Goal: Task Accomplishment & Management: Manage account settings

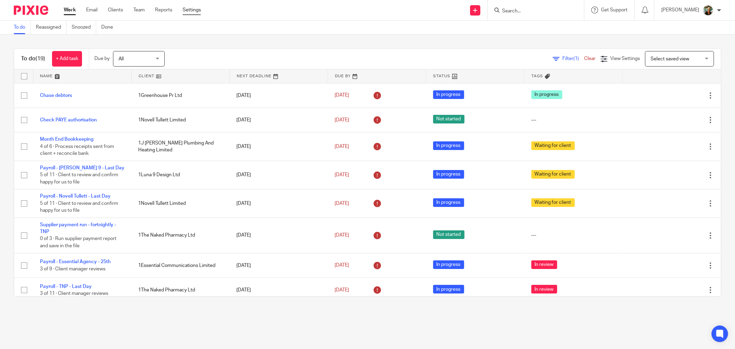
click at [193, 7] on link "Settings" at bounding box center [192, 10] width 18 height 7
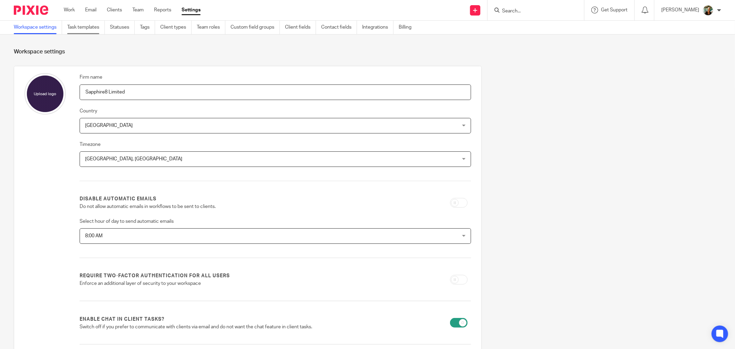
click at [71, 24] on link "Task templates" at bounding box center [86, 27] width 38 height 13
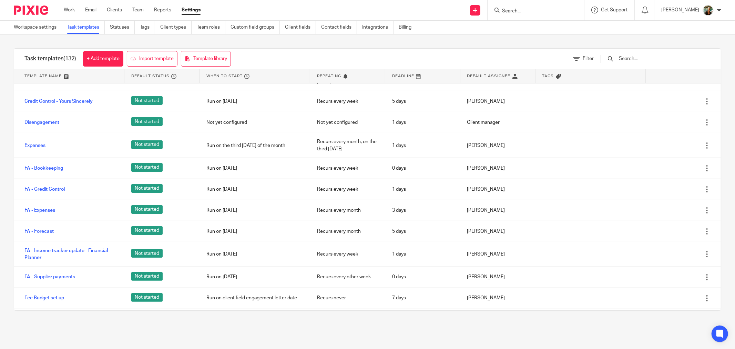
scroll to position [689, 0]
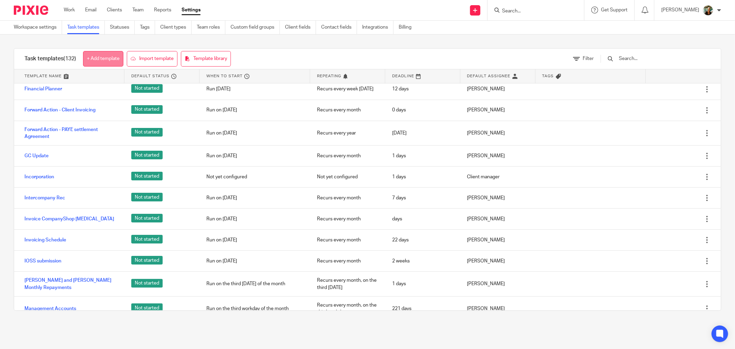
click at [114, 56] on link "+ Add template" at bounding box center [103, 59] width 40 height 16
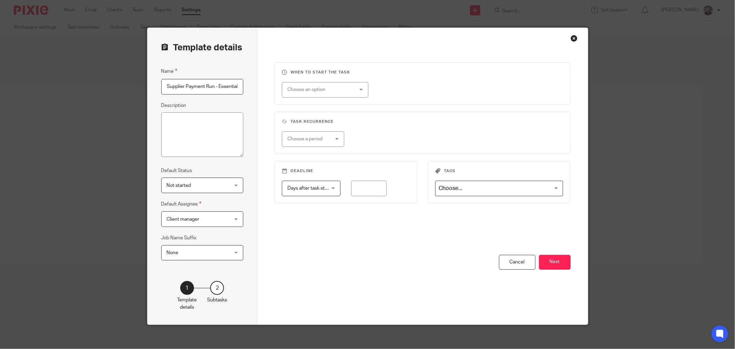
scroll to position [0, 1]
type input "Supplier Payment Run - Essential"
click at [218, 187] on span "Not started" at bounding box center [197, 185] width 61 height 14
click at [223, 184] on div "Not started Not started" at bounding box center [202, 185] width 82 height 16
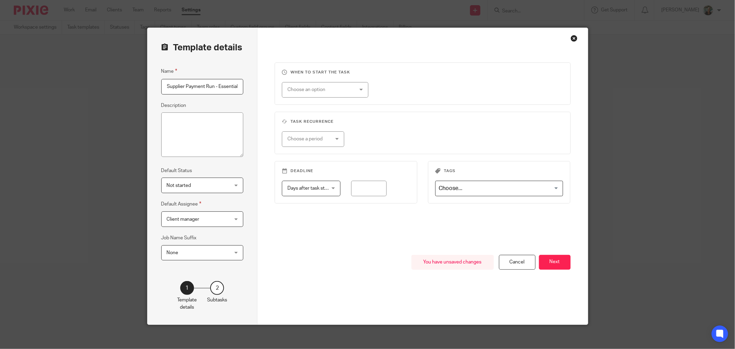
click at [211, 220] on span "Client manager" at bounding box center [197, 219] width 61 height 14
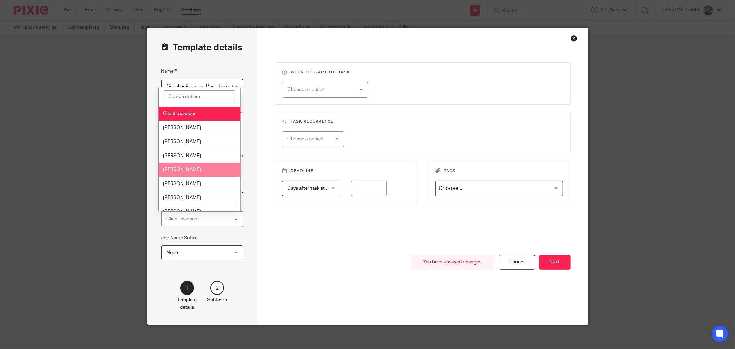
click at [211, 168] on li "[PERSON_NAME]" at bounding box center [198, 170] width 81 height 14
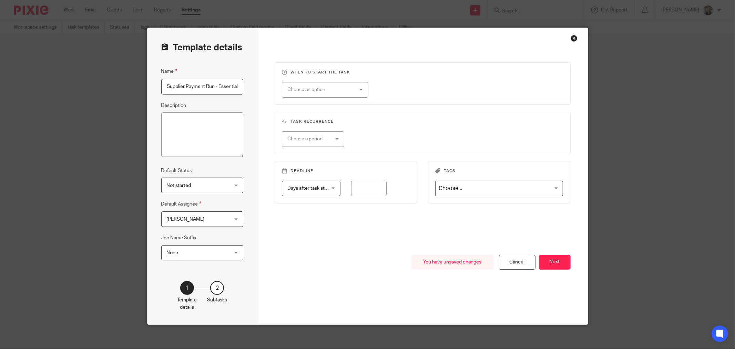
click at [345, 85] on div "Choose an option" at bounding box center [319, 89] width 64 height 14
click at [318, 134] on li "Month day" at bounding box center [322, 132] width 86 height 14
click at [411, 90] on div at bounding box center [414, 90] width 70 height 16
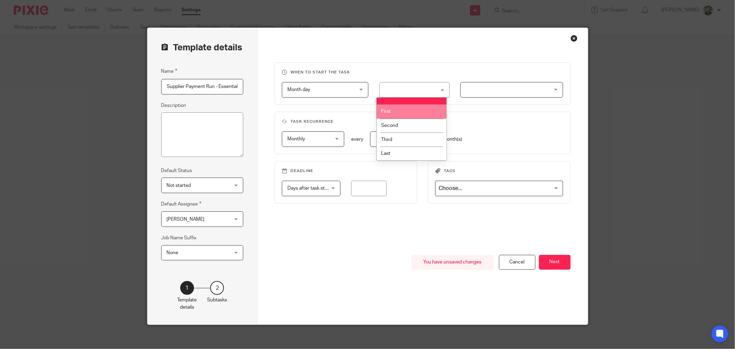
click at [411, 107] on li "First" at bounding box center [412, 111] width 70 height 14
click at [519, 99] on fieldset "When to start the task Month day Month day Disable On date Week day Month day O…" at bounding box center [423, 83] width 296 height 42
click at [512, 91] on div at bounding box center [511, 90] width 103 height 16
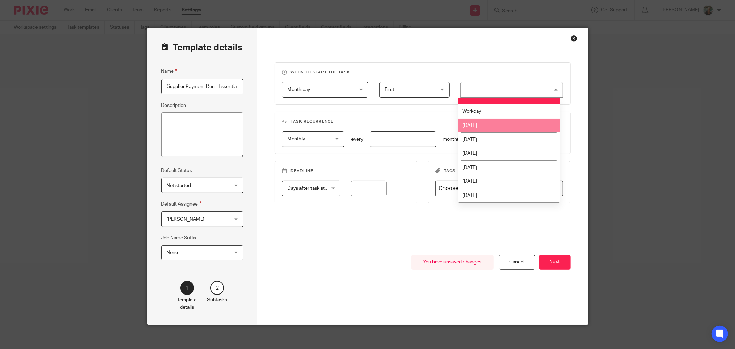
click at [496, 138] on li "Tuesday" at bounding box center [509, 139] width 102 height 14
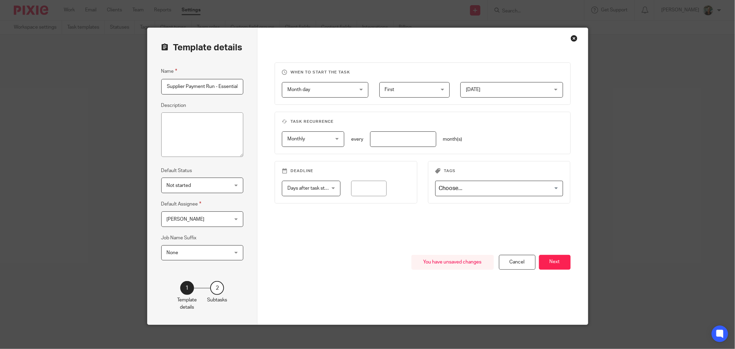
click at [304, 143] on span "Monthly" at bounding box center [309, 139] width 45 height 14
click at [386, 138] on input "number" at bounding box center [403, 139] width 66 height 16
click at [289, 141] on span "Monthly" at bounding box center [309, 139] width 45 height 14
click at [298, 169] on span "Weekly" at bounding box center [292, 167] width 16 height 5
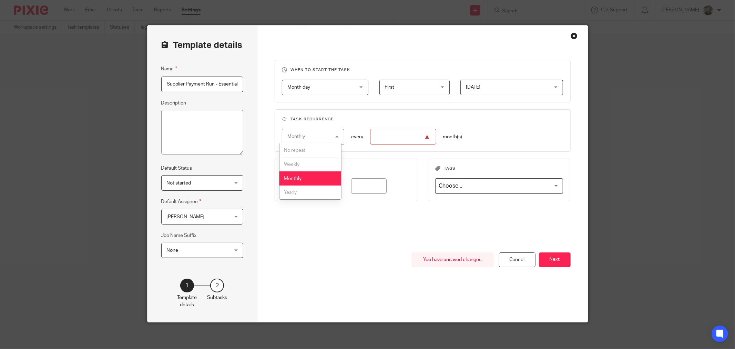
scroll to position [3, 0]
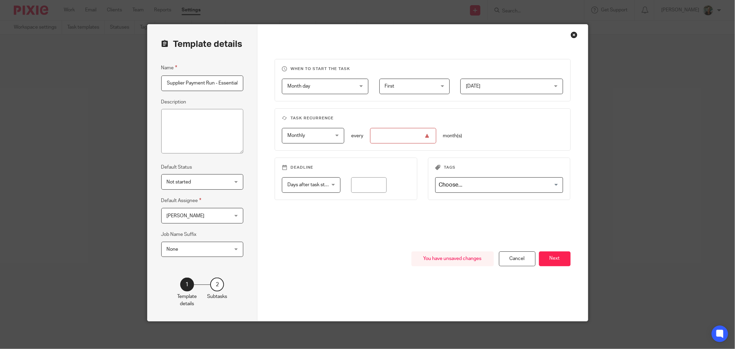
click at [344, 127] on fieldset "Task recurrence Monthly Monthly No repeat Weekly Monthly Yearly monthly every m…" at bounding box center [423, 129] width 296 height 42
click at [399, 142] on input "number" at bounding box center [403, 136] width 66 height 16
type input "1"
click at [515, 109] on fieldset "Task recurrence Monthly Monthly No repeat Weekly Monthly Yearly monthly every 1…" at bounding box center [423, 129] width 296 height 42
click at [313, 188] on span "Days after task starts" at bounding box center [308, 184] width 42 height 14
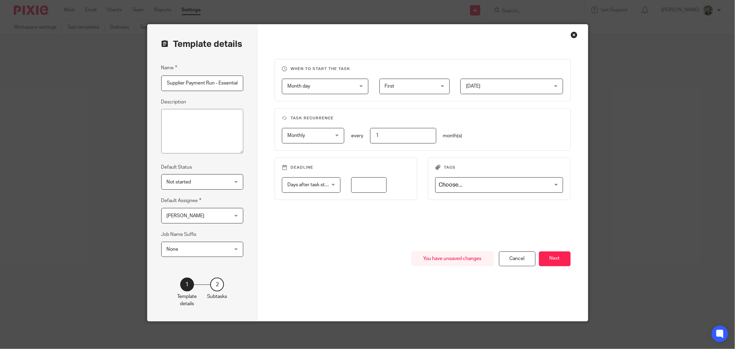
click at [379, 188] on input "number" at bounding box center [368, 185] width 35 height 16
type input "2"
click at [451, 226] on div "When to start the task Month day Month day Disable On date Week day Month day O…" at bounding box center [423, 155] width 296 height 192
click at [548, 257] on button "Next" at bounding box center [555, 258] width 32 height 15
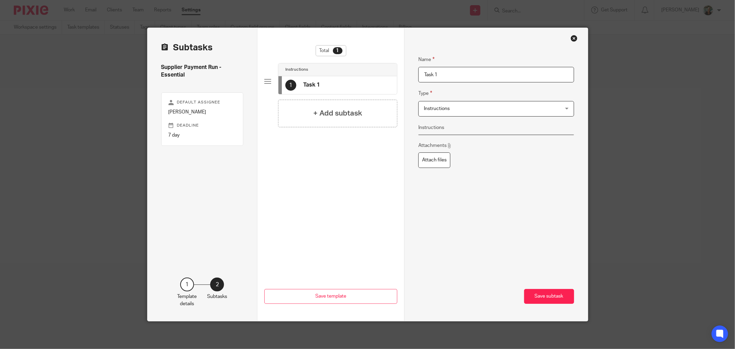
scroll to position [0, 0]
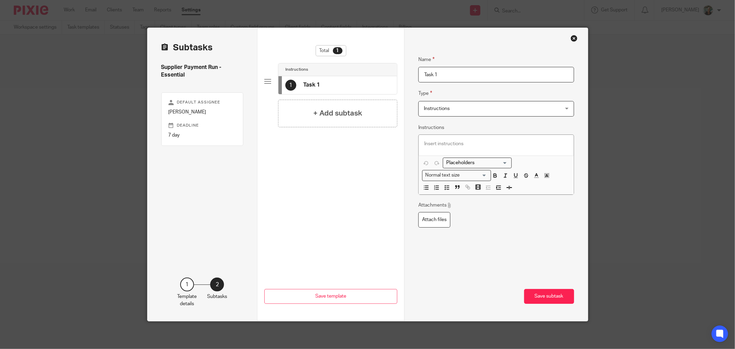
drag, startPoint x: 464, startPoint y: 78, endPoint x: 318, endPoint y: 76, distance: 146.4
click at [329, 77] on div "Subtasks Supplier Payment Run - Essential Default assignee Emma Wallis Deadline…" at bounding box center [367, 174] width 440 height 293
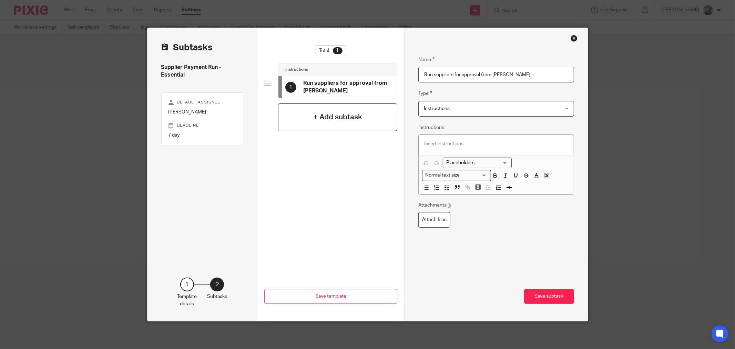
type input "Run suppliers for approval from Sam"
click at [342, 125] on div "+ Add subtask" at bounding box center [337, 117] width 119 height 28
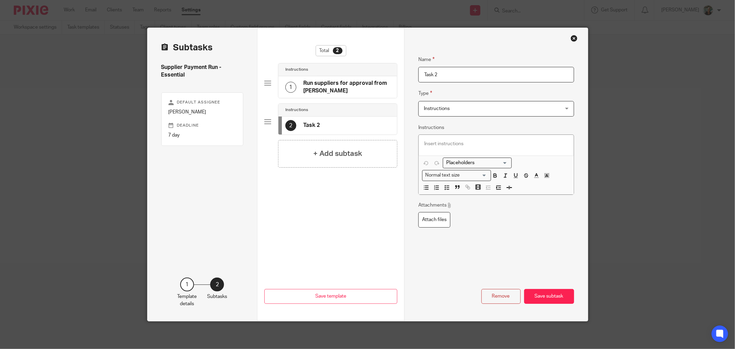
drag, startPoint x: 479, startPoint y: 71, endPoint x: 341, endPoint y: 71, distance: 138.1
click at [341, 71] on div "Subtasks Supplier Payment Run - Essential Default assignee Emma Wallis Deadline…" at bounding box center [367, 174] width 440 height 293
type input "a"
type input "Pay on Telleroo"
click at [555, 299] on button "Save subtask" at bounding box center [549, 296] width 50 height 15
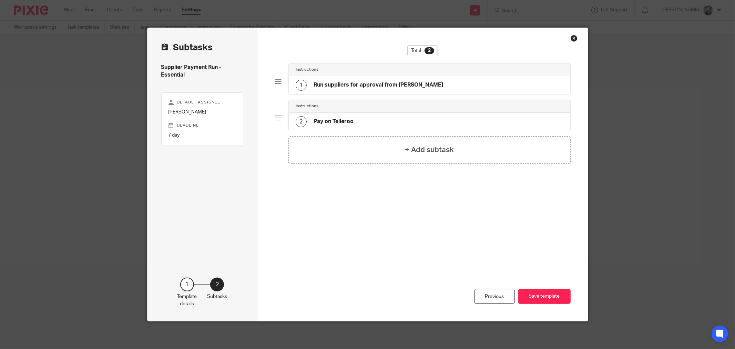
click at [555, 299] on button "Save template" at bounding box center [544, 296] width 52 height 15
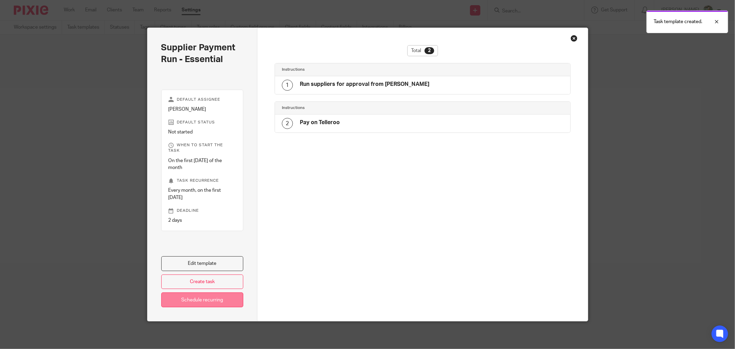
click at [223, 299] on link "Schedule recurring" at bounding box center [202, 299] width 82 height 15
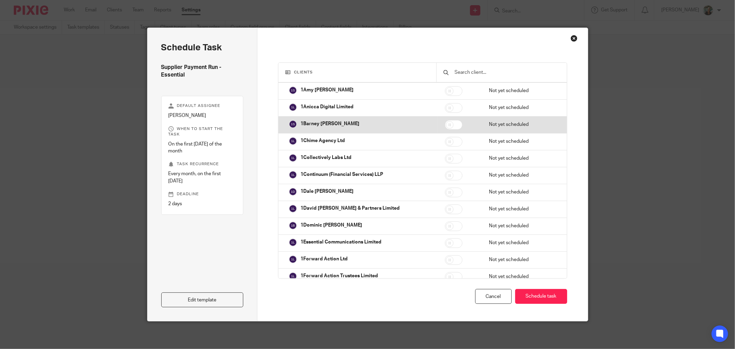
scroll to position [191, 0]
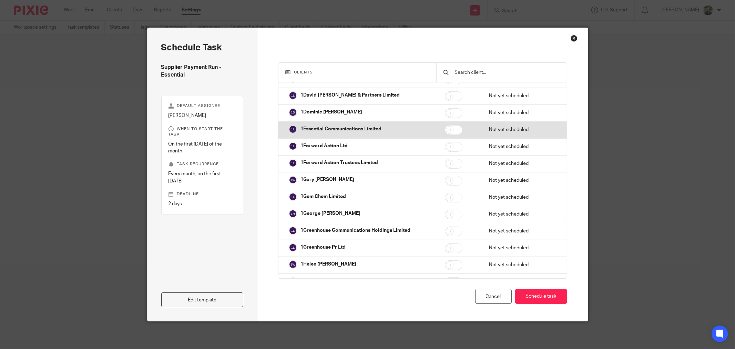
click at [448, 133] on input "checkbox" at bounding box center [454, 130] width 18 height 10
checkbox input "true"
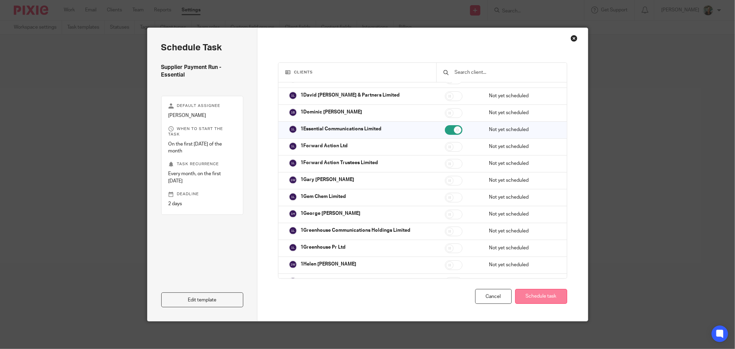
click at [540, 299] on button "Schedule task" at bounding box center [541, 296] width 52 height 15
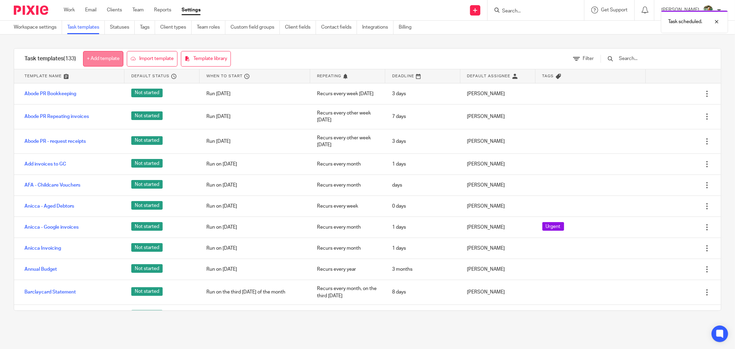
click at [114, 59] on link "+ Add template" at bounding box center [103, 59] width 40 height 16
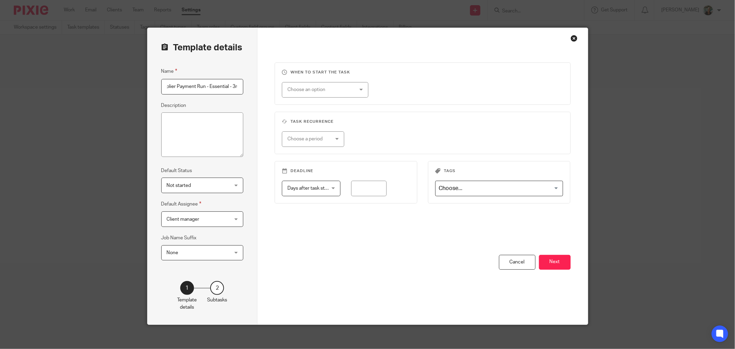
scroll to position [0, 12]
type input "Supplier Payment Run - Essential - 3rd"
drag, startPoint x: 207, startPoint y: 210, endPoint x: 208, endPoint y: 215, distance: 5.1
click at [208, 215] on fieldset "Default Assignee Client manager Client manager Client manager Becky Davis Carol…" at bounding box center [202, 213] width 82 height 27
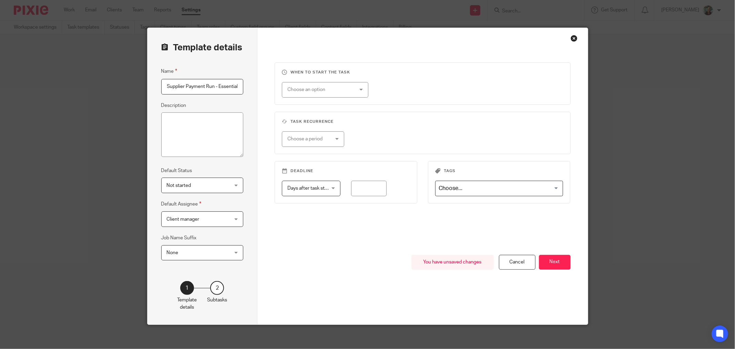
click at [208, 216] on span "Client manager" at bounding box center [197, 219] width 61 height 14
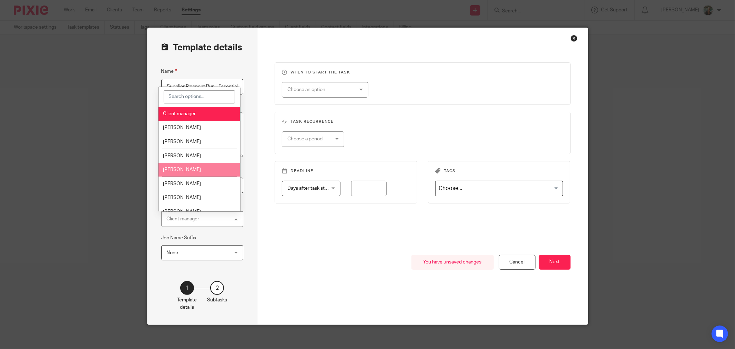
click at [215, 174] on li "[PERSON_NAME]" at bounding box center [198, 170] width 81 height 14
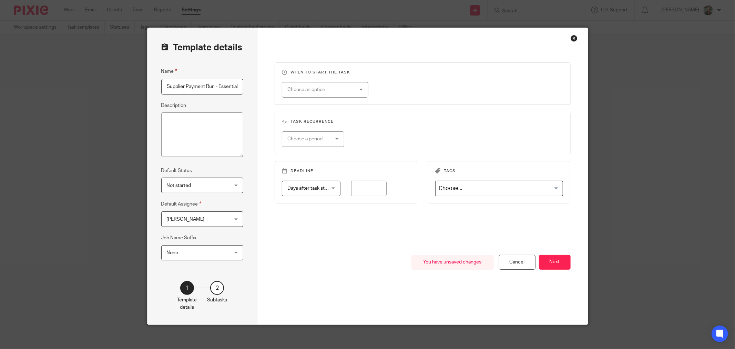
click at [329, 95] on div "Choose an option" at bounding box center [319, 89] width 64 height 14
click at [327, 133] on li "Month day" at bounding box center [322, 132] width 86 height 14
click at [419, 87] on div at bounding box center [414, 90] width 70 height 16
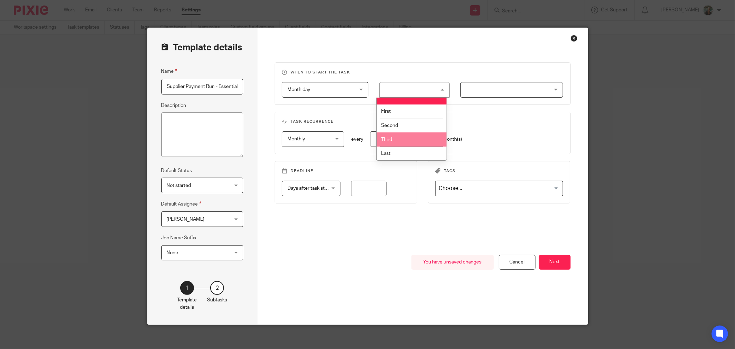
click at [416, 136] on li "Third" at bounding box center [412, 139] width 70 height 14
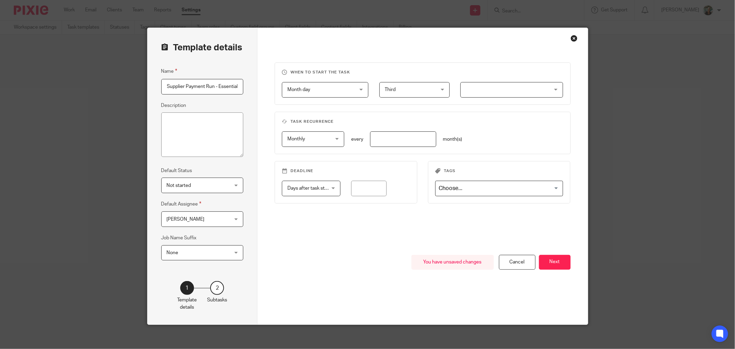
click at [494, 86] on div at bounding box center [511, 90] width 103 height 16
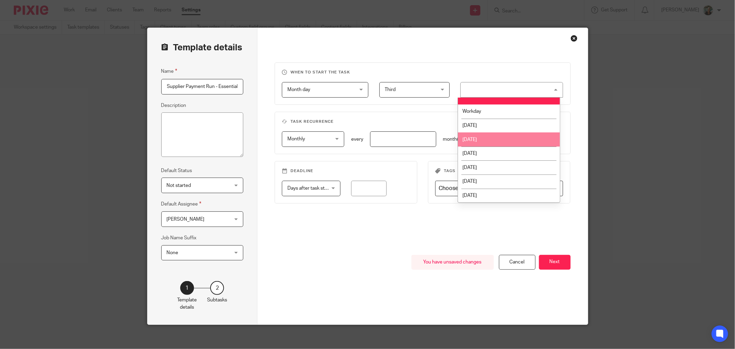
click at [500, 137] on li "Tuesday" at bounding box center [509, 139] width 102 height 14
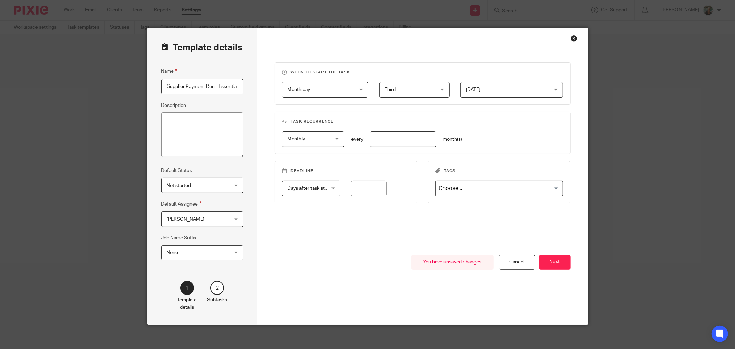
click at [321, 136] on span "Monthly" at bounding box center [309, 139] width 45 height 14
click at [383, 135] on input "number" at bounding box center [403, 139] width 66 height 16
type input "1"
click at [353, 193] on input "number" at bounding box center [368, 189] width 35 height 16
type input "2"
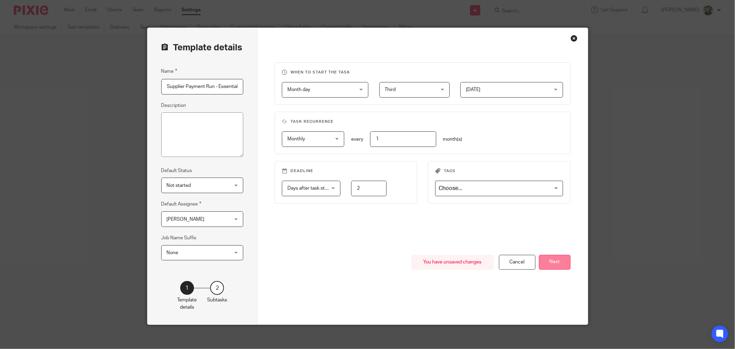
click at [546, 264] on button "Next" at bounding box center [555, 262] width 32 height 15
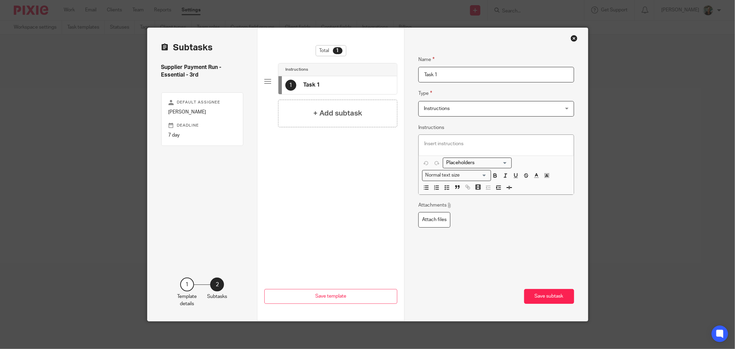
drag, startPoint x: 462, startPoint y: 77, endPoint x: 367, endPoint y: 80, distance: 95.8
click at [367, 80] on div "Subtasks Supplier Payment Run - Essential - 3rd Default assignee Emma Wallis De…" at bounding box center [367, 174] width 440 height 293
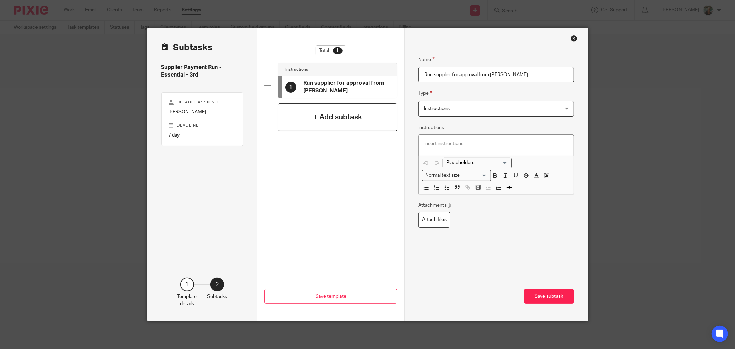
type input "Run supplier for approval from Sam"
click at [350, 105] on div "+ Add subtask" at bounding box center [337, 117] width 119 height 28
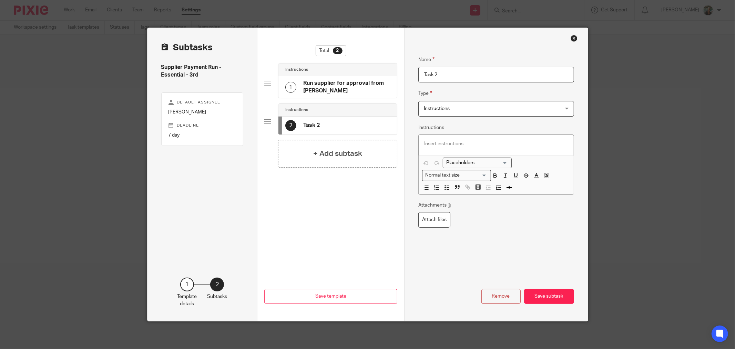
drag, startPoint x: 473, startPoint y: 73, endPoint x: 308, endPoint y: 78, distance: 165.1
click at [309, 78] on div "Subtasks Supplier Payment Run - Essential - 3rd Default assignee Emma Wallis De…" at bounding box center [367, 174] width 440 height 293
type input "Pay on Telleroo"
click at [543, 302] on button "Save subtask" at bounding box center [549, 296] width 50 height 15
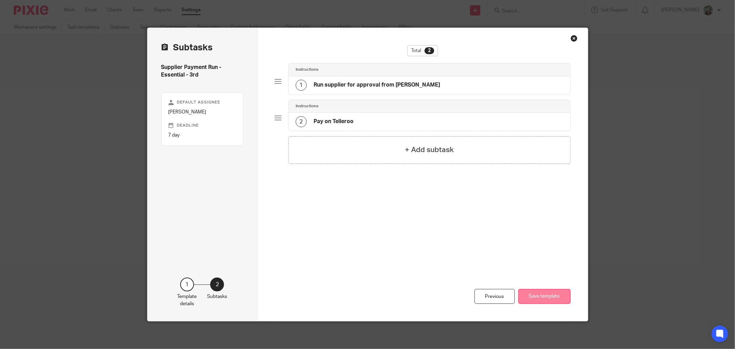
click at [543, 300] on button "Save template" at bounding box center [544, 296] width 52 height 15
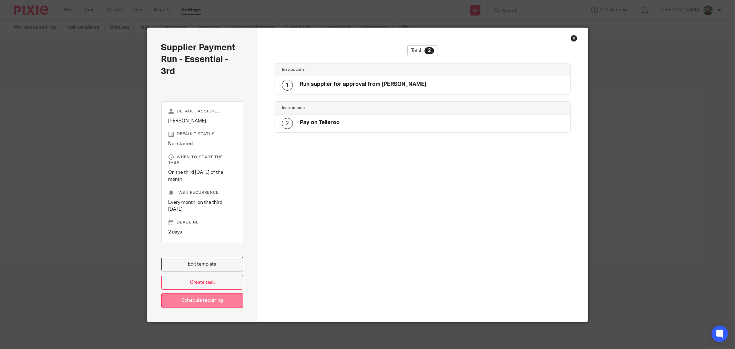
click at [204, 298] on link "Schedule recurring" at bounding box center [202, 300] width 82 height 15
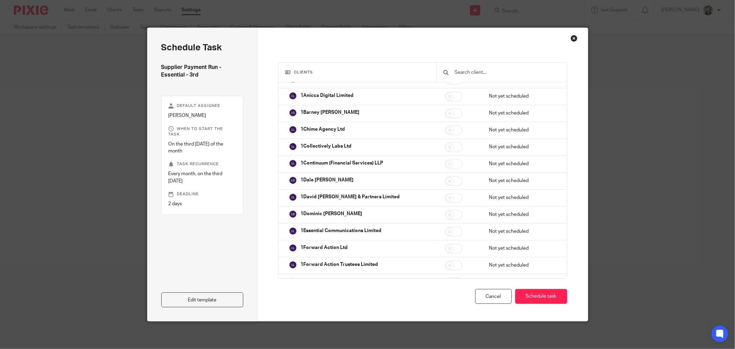
scroll to position [229, 0]
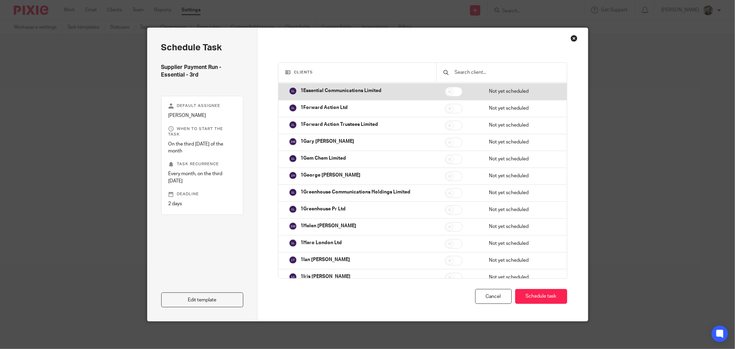
click at [451, 95] on input "checkbox" at bounding box center [454, 92] width 18 height 10
checkbox input "true"
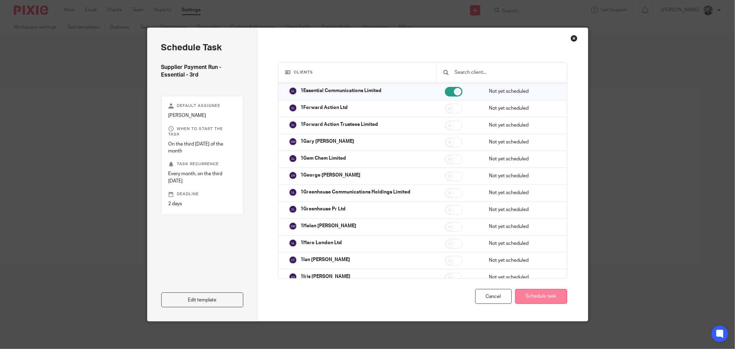
click at [553, 295] on button "Schedule task" at bounding box center [541, 296] width 52 height 15
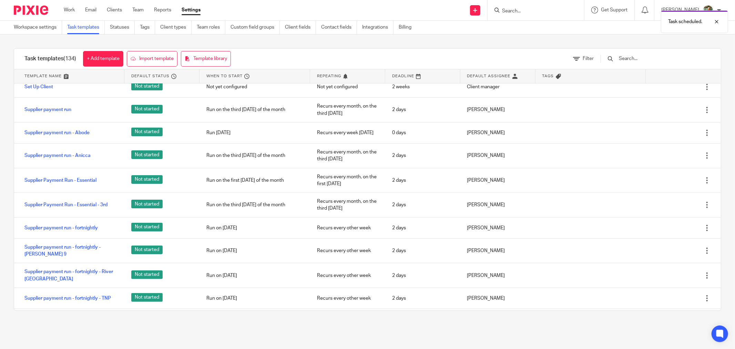
scroll to position [2296, 0]
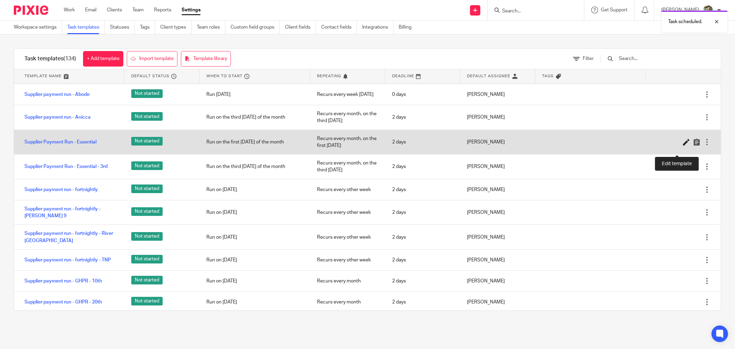
click at [683, 145] on icon at bounding box center [686, 141] width 7 height 7
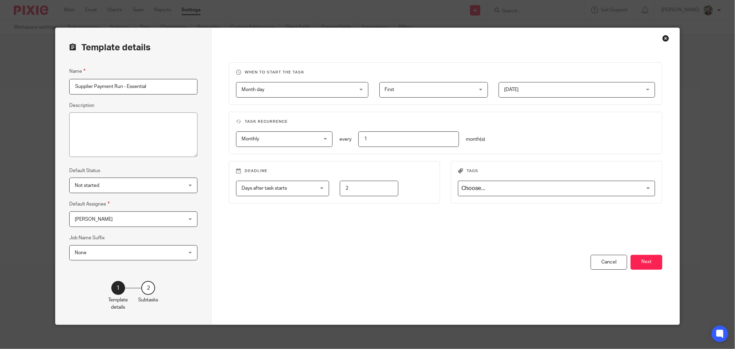
click at [166, 93] on input "Supplier Payment Run - Essential" at bounding box center [133, 87] width 128 height 16
type input "Supplier Payment Run - Essential - 1st"
click at [639, 261] on button "Next" at bounding box center [646, 262] width 32 height 15
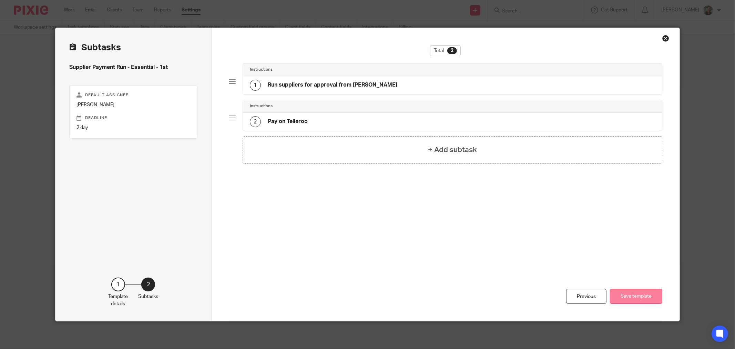
click at [639, 296] on button "Save template" at bounding box center [636, 296] width 52 height 15
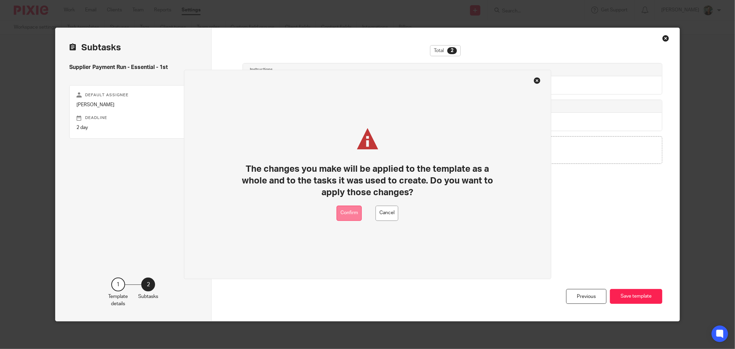
click at [356, 209] on button "Confirm" at bounding box center [349, 213] width 25 height 16
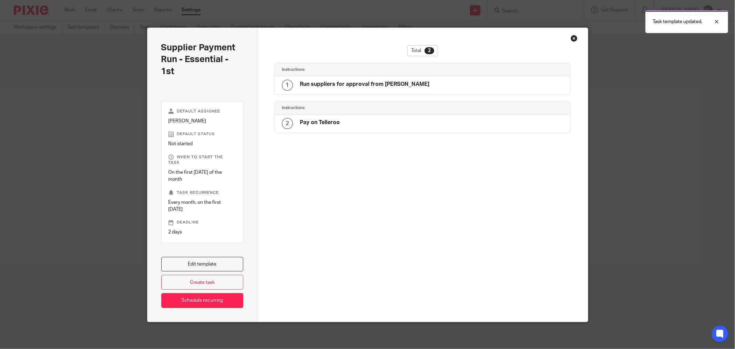
click at [571, 38] on div "Close this dialog window" at bounding box center [573, 38] width 7 height 7
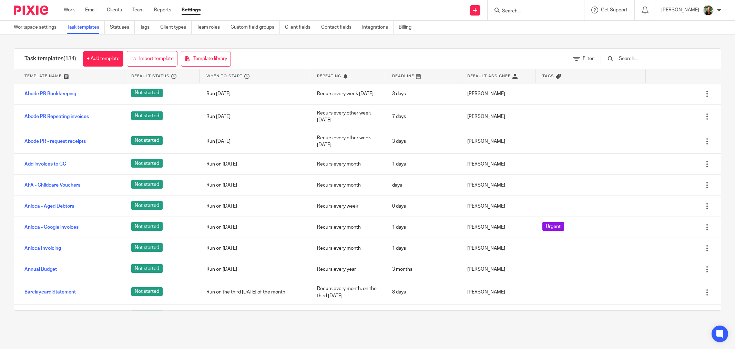
click at [71, 9] on link "Work" at bounding box center [69, 10] width 11 height 7
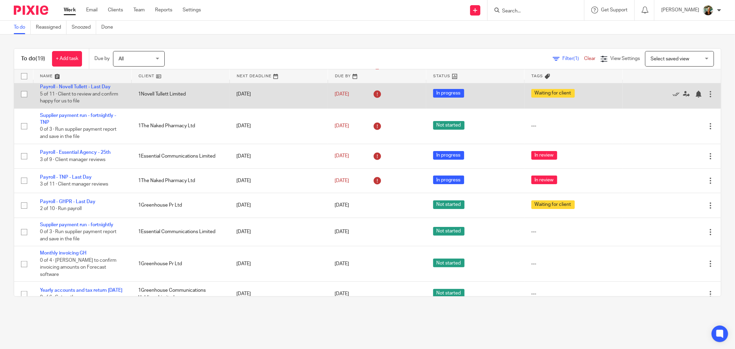
scroll to position [153, 0]
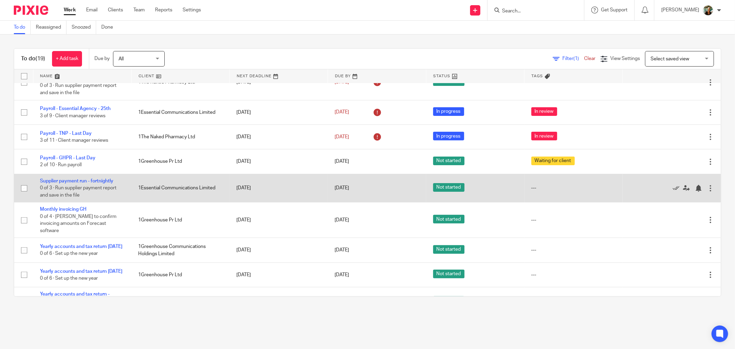
click at [707, 189] on div at bounding box center [710, 188] width 7 height 7
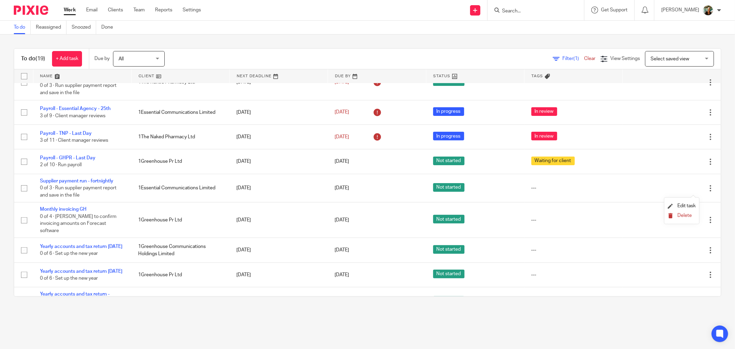
click at [678, 217] on span "Delete" at bounding box center [684, 215] width 14 height 5
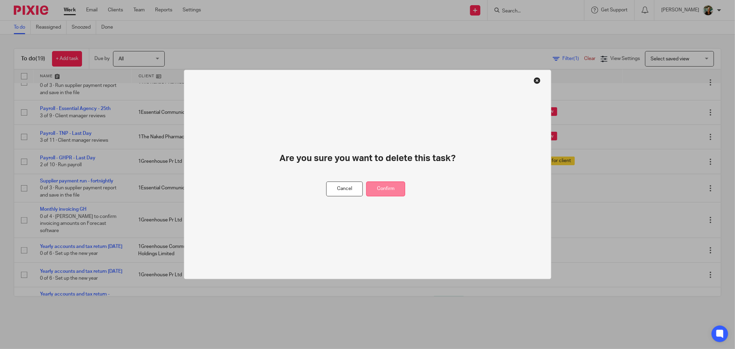
click at [390, 190] on button "Confirm" at bounding box center [385, 189] width 39 height 15
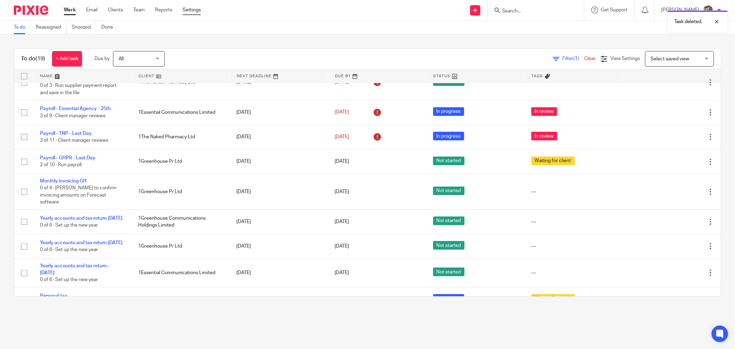
click at [195, 11] on link "Settings" at bounding box center [192, 10] width 18 height 7
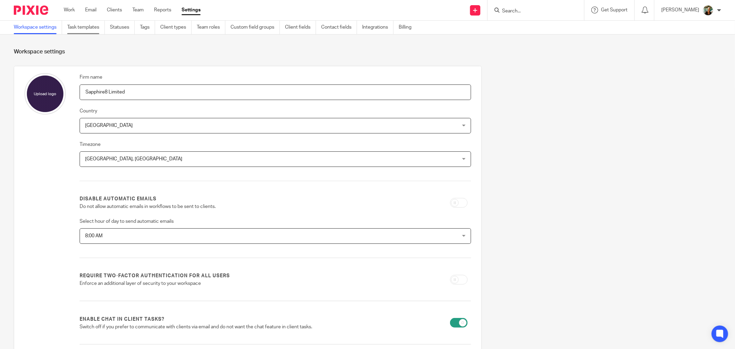
click at [80, 33] on link "Task templates" at bounding box center [86, 27] width 38 height 13
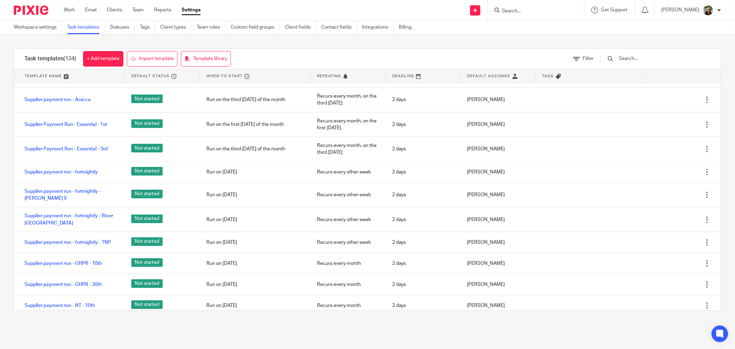
scroll to position [2296, 0]
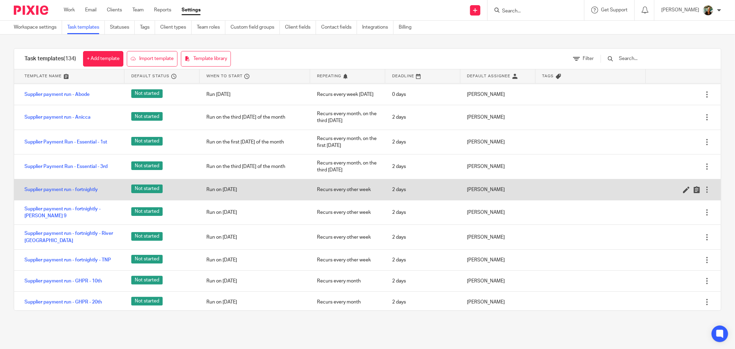
click at [703, 193] on div at bounding box center [706, 189] width 7 height 7
click at [693, 193] on icon at bounding box center [696, 189] width 7 height 7
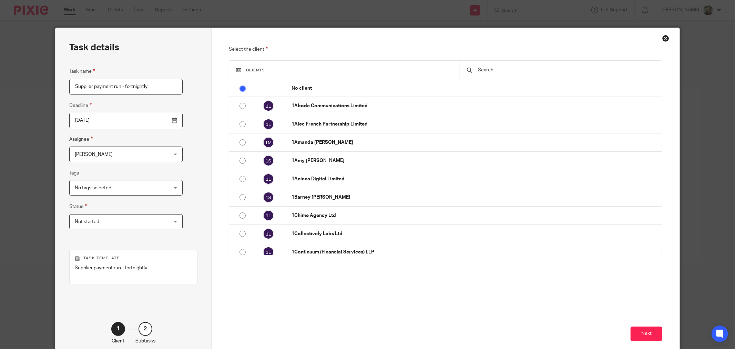
click at [662, 38] on div "Close this dialog window" at bounding box center [665, 38] width 7 height 7
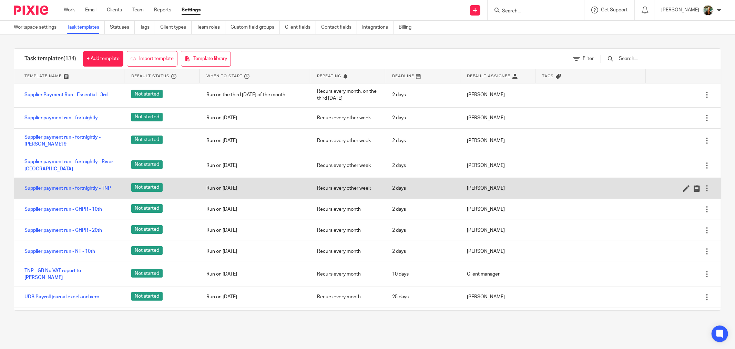
scroll to position [2373, 0]
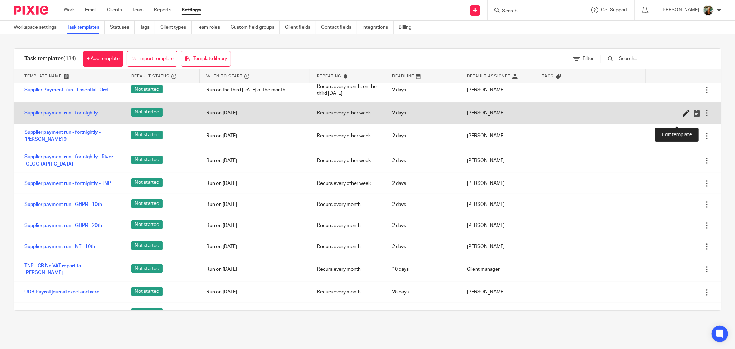
click at [683, 116] on icon at bounding box center [686, 113] width 7 height 7
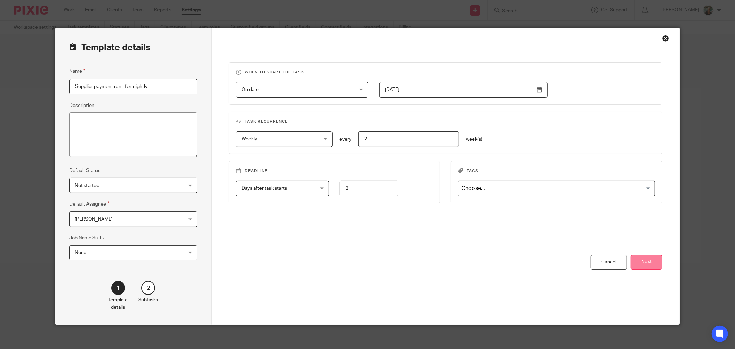
click at [630, 266] on button "Next" at bounding box center [646, 262] width 32 height 15
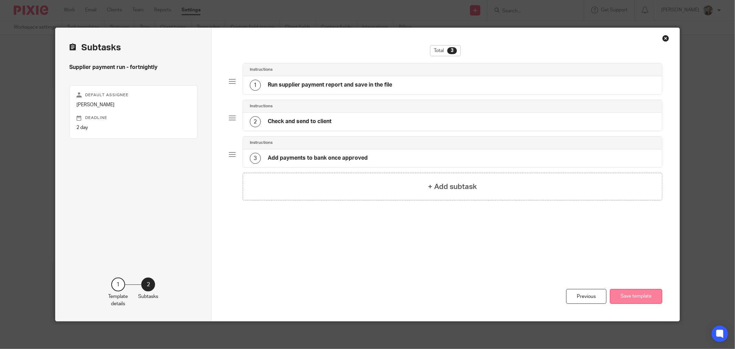
click at [636, 295] on button "Save template" at bounding box center [636, 296] width 52 height 15
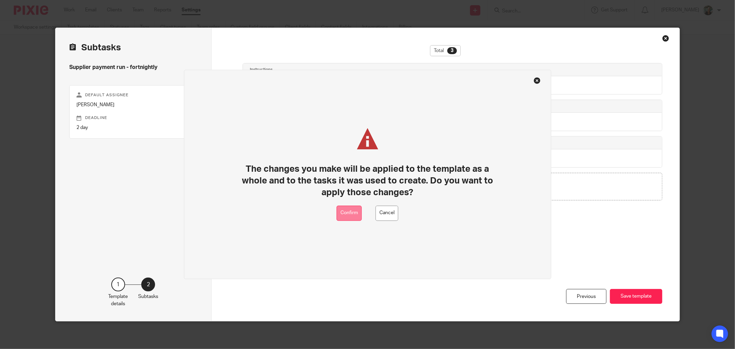
click at [355, 212] on button "Confirm" at bounding box center [349, 213] width 25 height 16
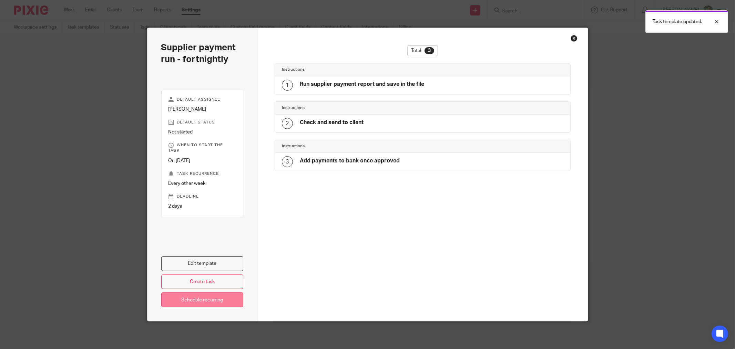
click at [185, 297] on link "Schedule recurring" at bounding box center [202, 299] width 82 height 15
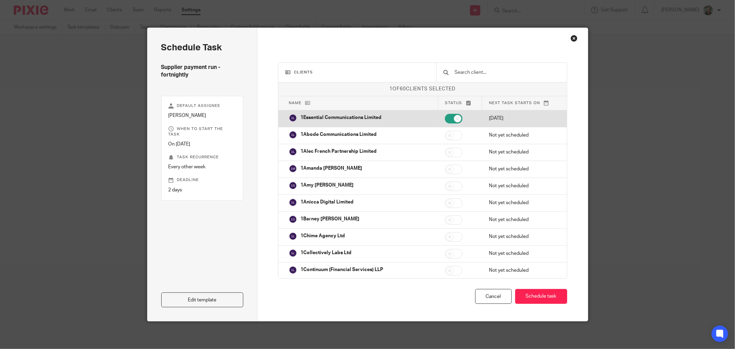
click at [452, 117] on input "checkbox" at bounding box center [454, 119] width 18 height 10
checkbox input "false"
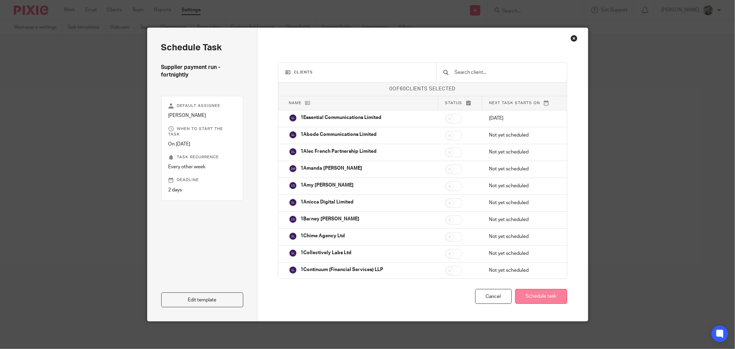
click at [537, 298] on button "Schedule task" at bounding box center [541, 296] width 52 height 15
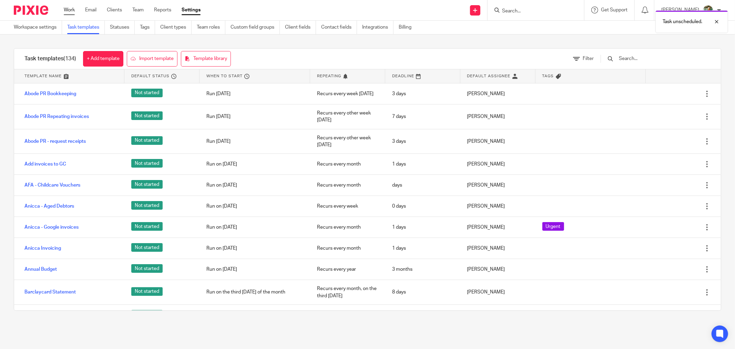
click at [68, 12] on link "Work" at bounding box center [69, 10] width 11 height 7
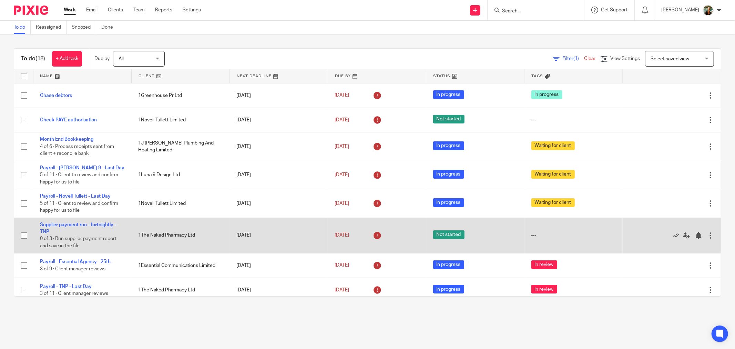
click at [92, 231] on td "Supplier payment run - fortnightly - TNP 0 of 3 · Run supplier payment report a…" at bounding box center [82, 234] width 98 height 35
click at [97, 225] on link "Supplier payment run - fortnightly - TNP" at bounding box center [78, 228] width 76 height 12
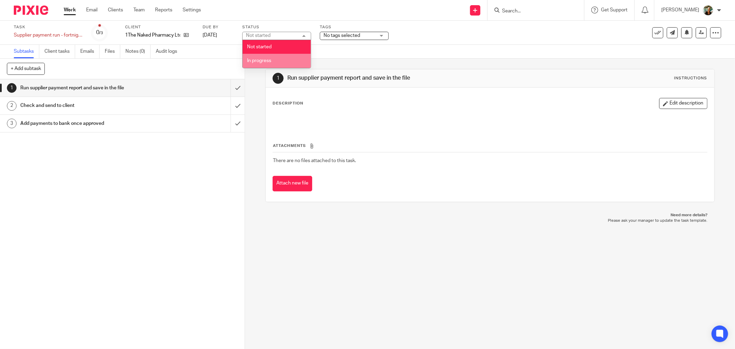
click at [273, 61] on li "In progress" at bounding box center [277, 61] width 68 height 14
click at [349, 35] on span "No tags selected" at bounding box center [341, 35] width 37 height 5
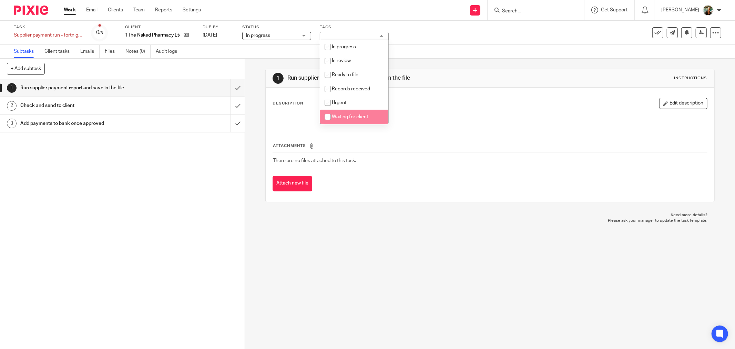
click at [357, 118] on span "Waiting for client" at bounding box center [350, 116] width 37 height 5
checkbox input "true"
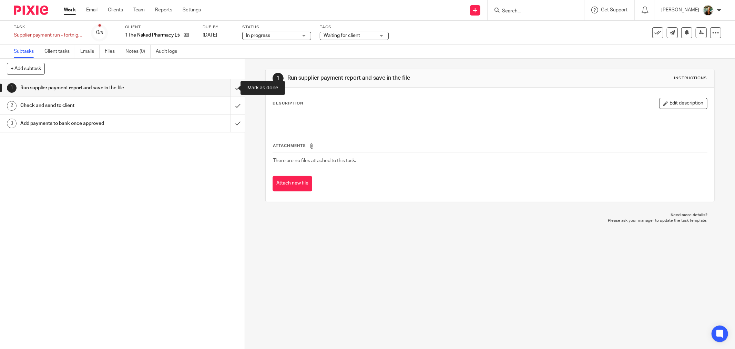
click at [230, 86] on input "submit" at bounding box center [122, 87] width 245 height 17
click at [230, 101] on input "submit" at bounding box center [122, 105] width 245 height 17
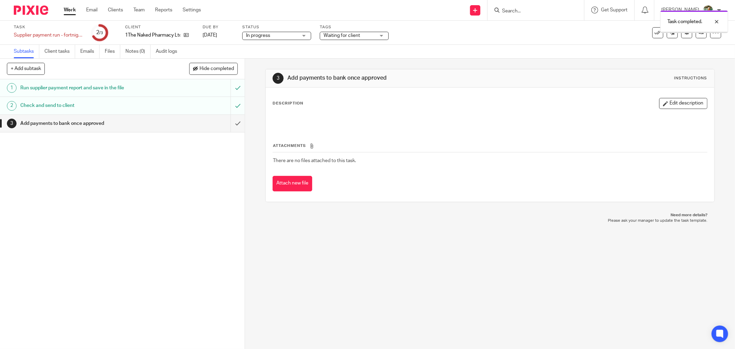
click at [72, 8] on link "Work" at bounding box center [70, 10] width 12 height 7
